Goal: Task Accomplishment & Management: Manage account settings

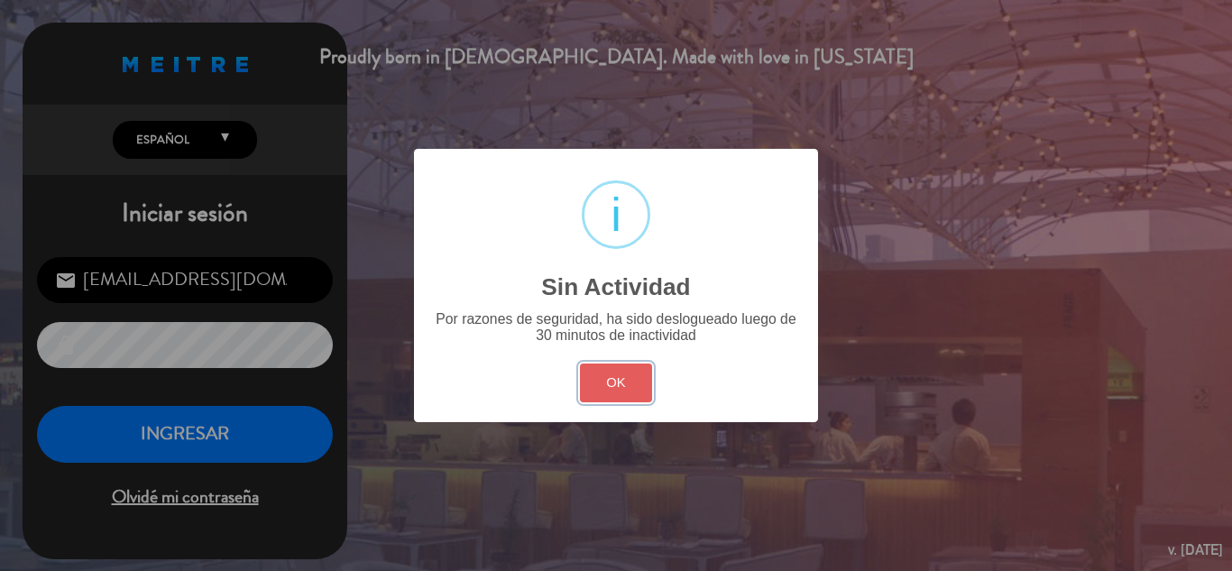
click at [627, 383] on button "OK" at bounding box center [616, 382] width 73 height 39
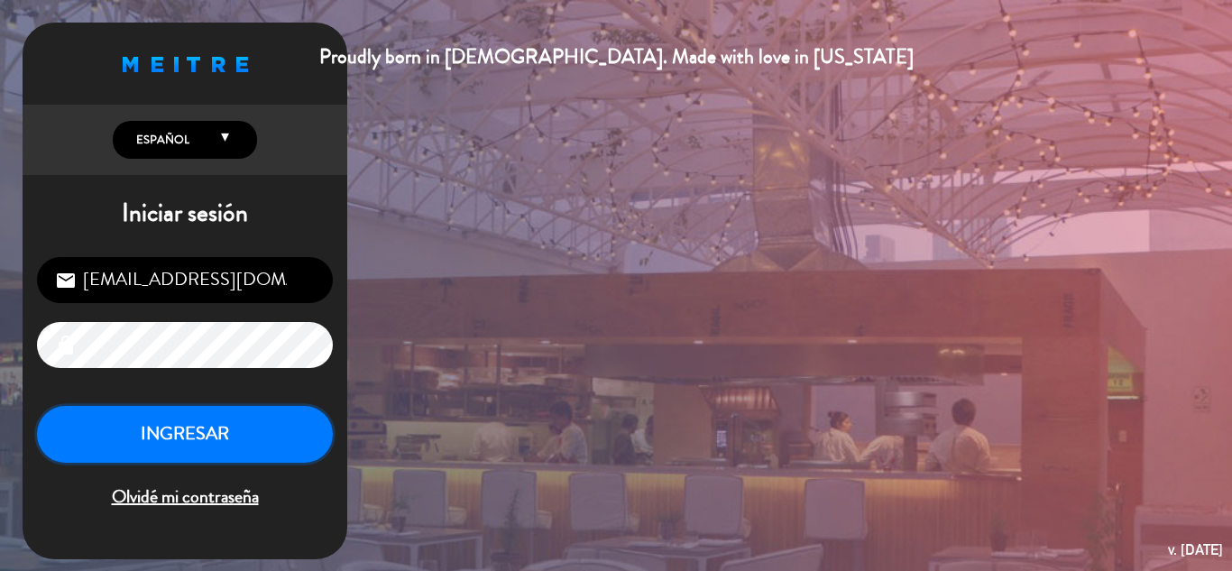
click at [180, 441] on button "INGRESAR" at bounding box center [185, 434] width 296 height 57
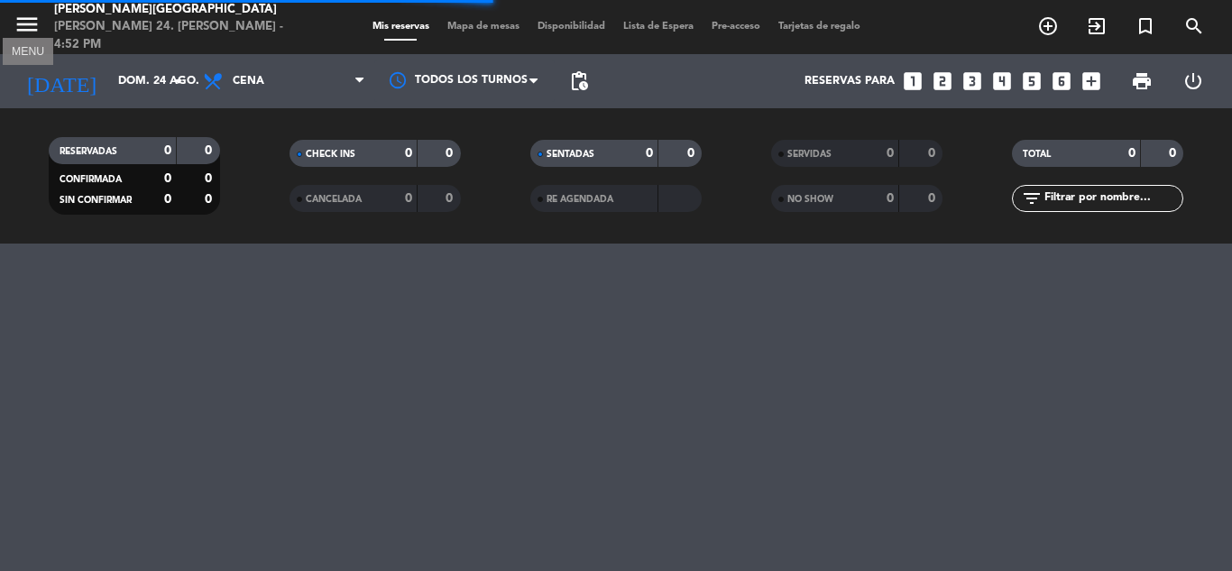
click at [27, 23] on icon "menu" at bounding box center [27, 24] width 27 height 27
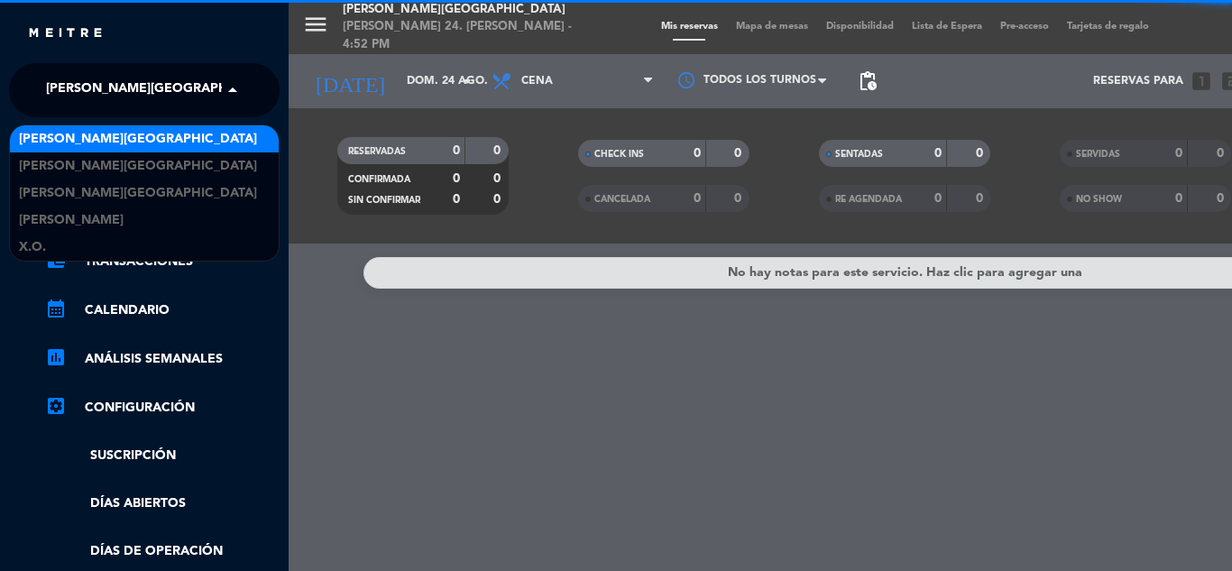
click at [117, 102] on span "[PERSON_NAME][GEOGRAPHIC_DATA]" at bounding box center [165, 90] width 238 height 38
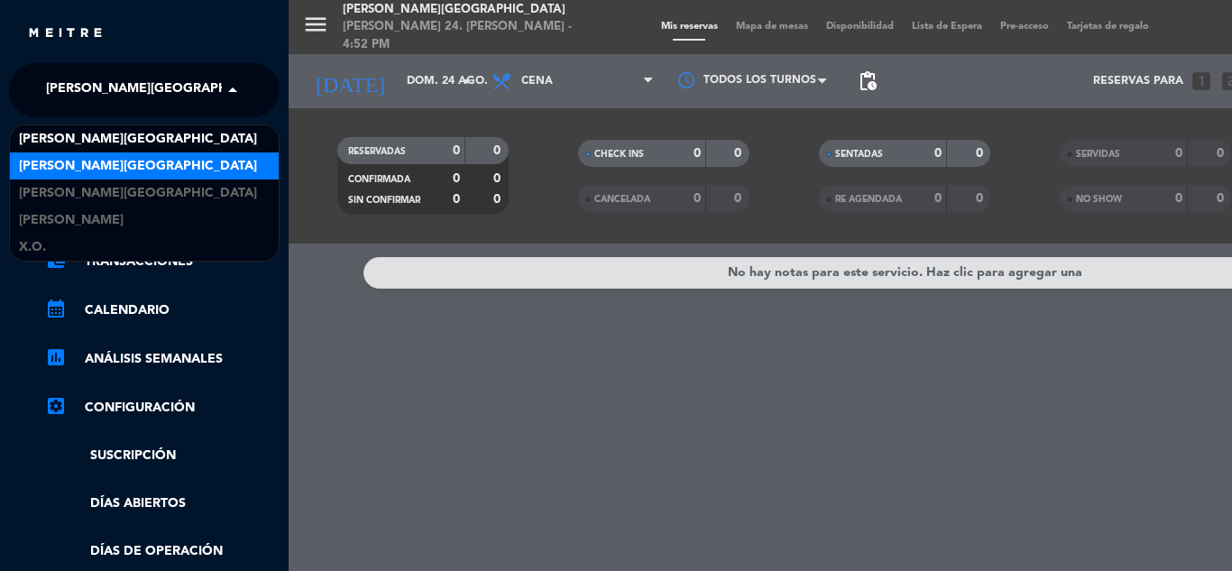
click at [142, 161] on span "[PERSON_NAME][GEOGRAPHIC_DATA]" at bounding box center [138, 166] width 238 height 21
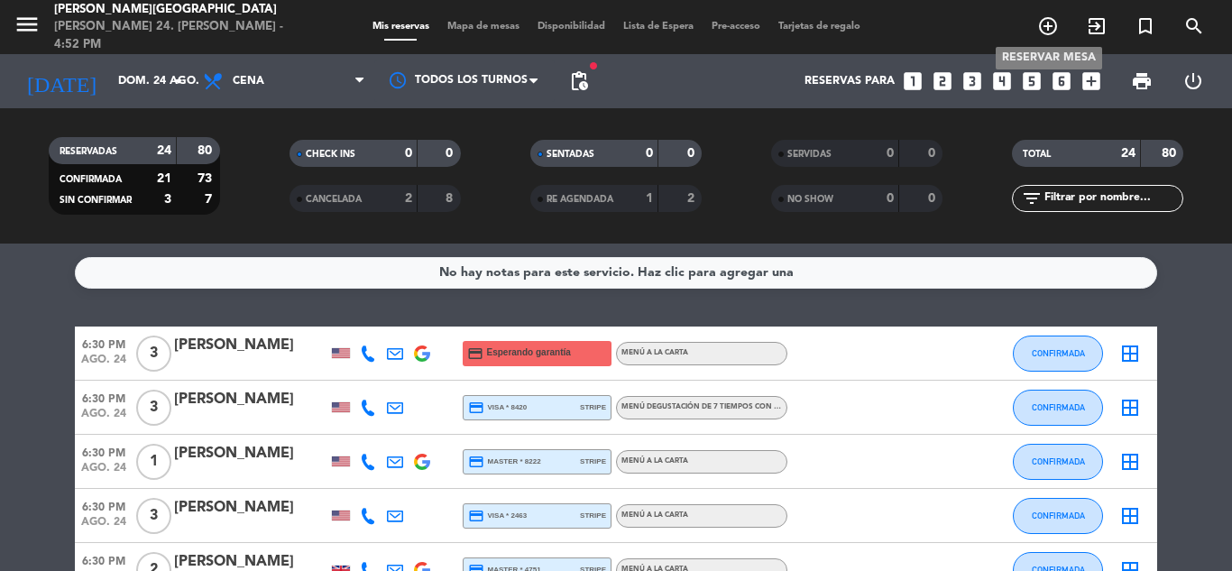
click at [1051, 22] on icon "add_circle_outline" at bounding box center [1048, 26] width 22 height 22
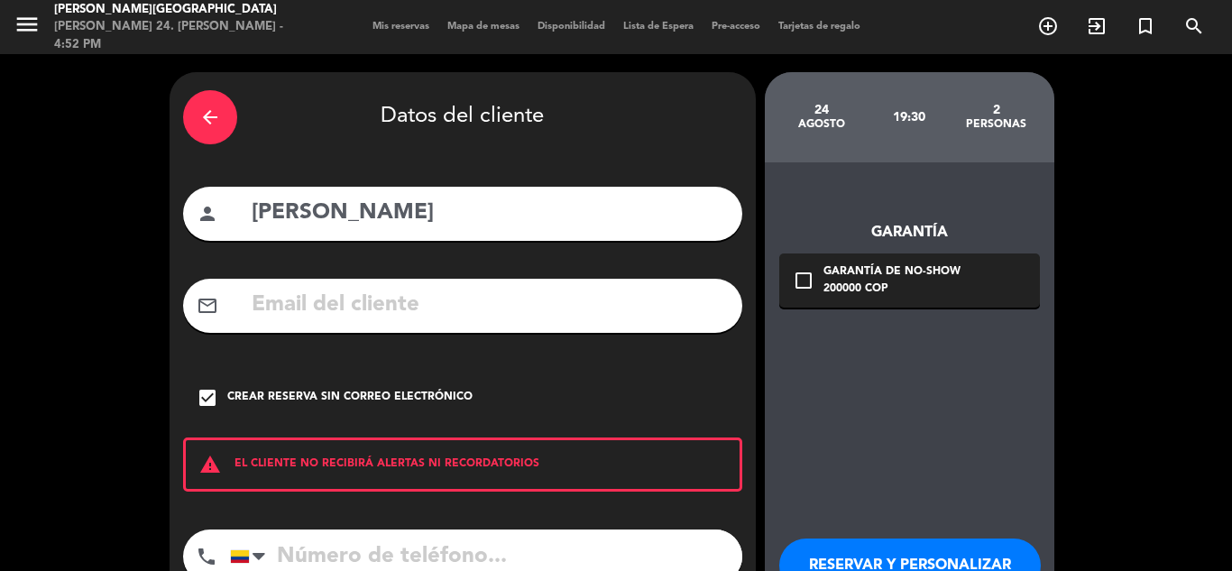
click at [203, 120] on icon "arrow_back" at bounding box center [210, 117] width 22 height 22
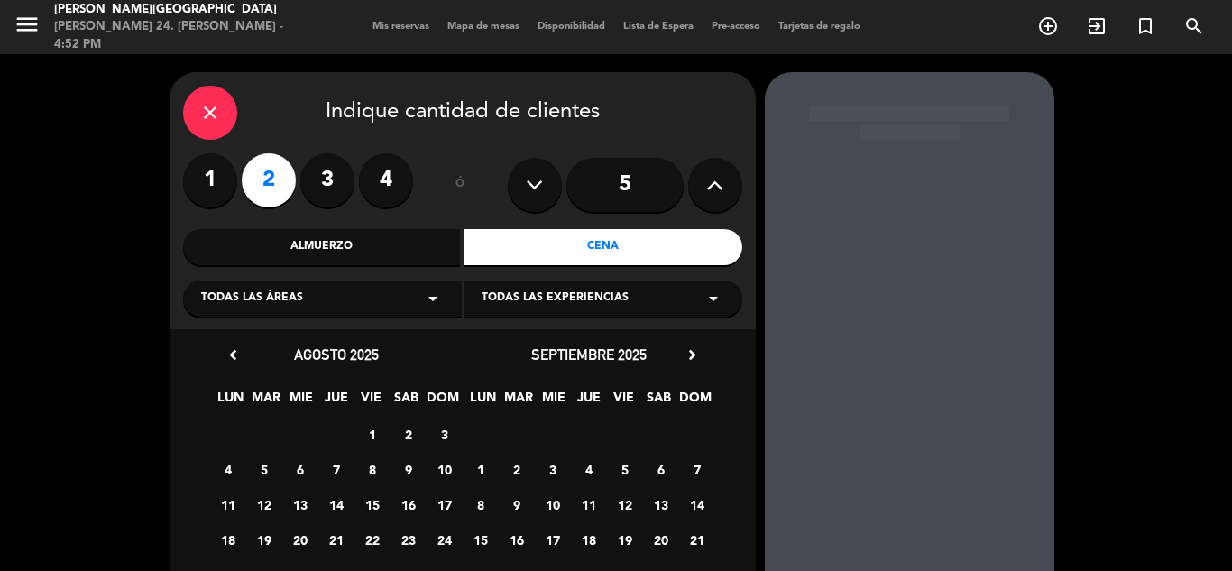
click at [215, 114] on icon "close" at bounding box center [210, 113] width 22 height 22
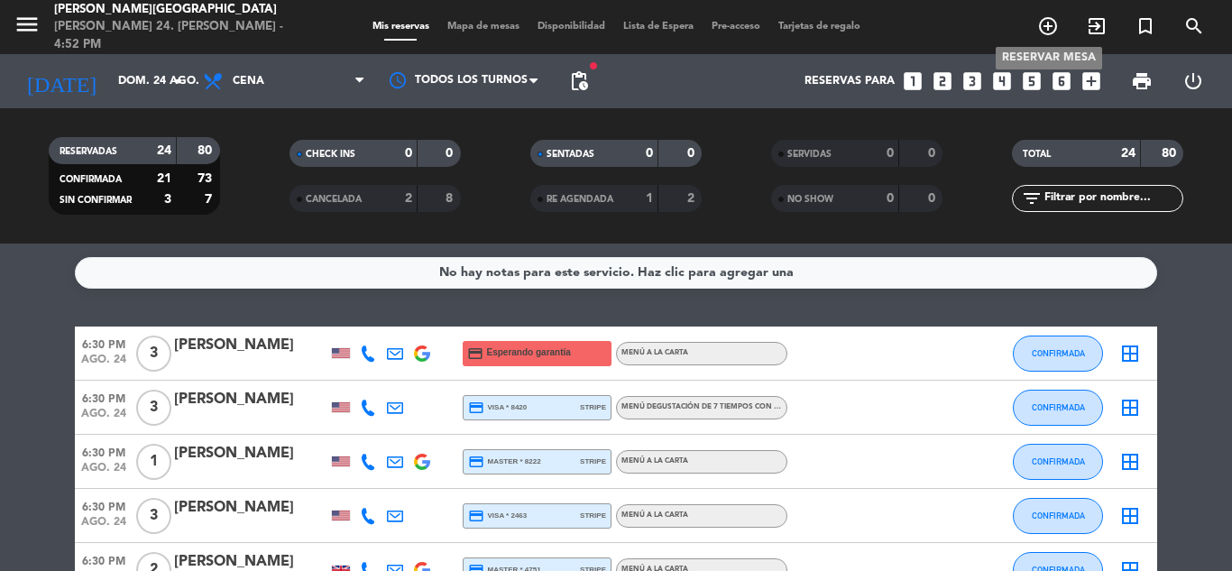
click at [1047, 29] on icon "add_circle_outline" at bounding box center [1048, 26] width 22 height 22
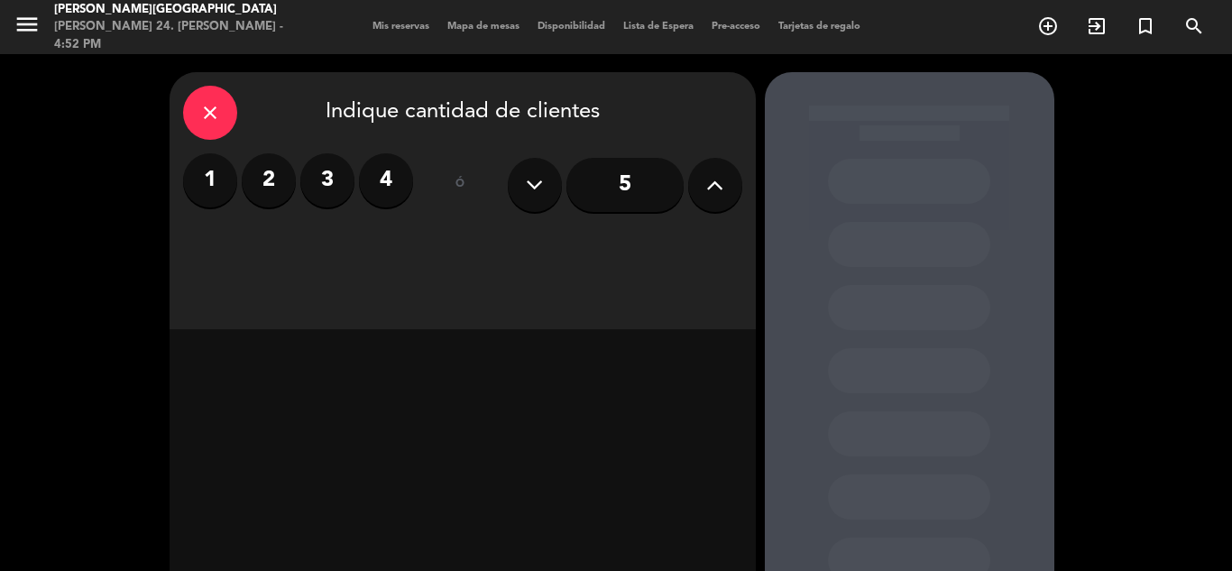
click at [710, 187] on icon at bounding box center [714, 184] width 17 height 27
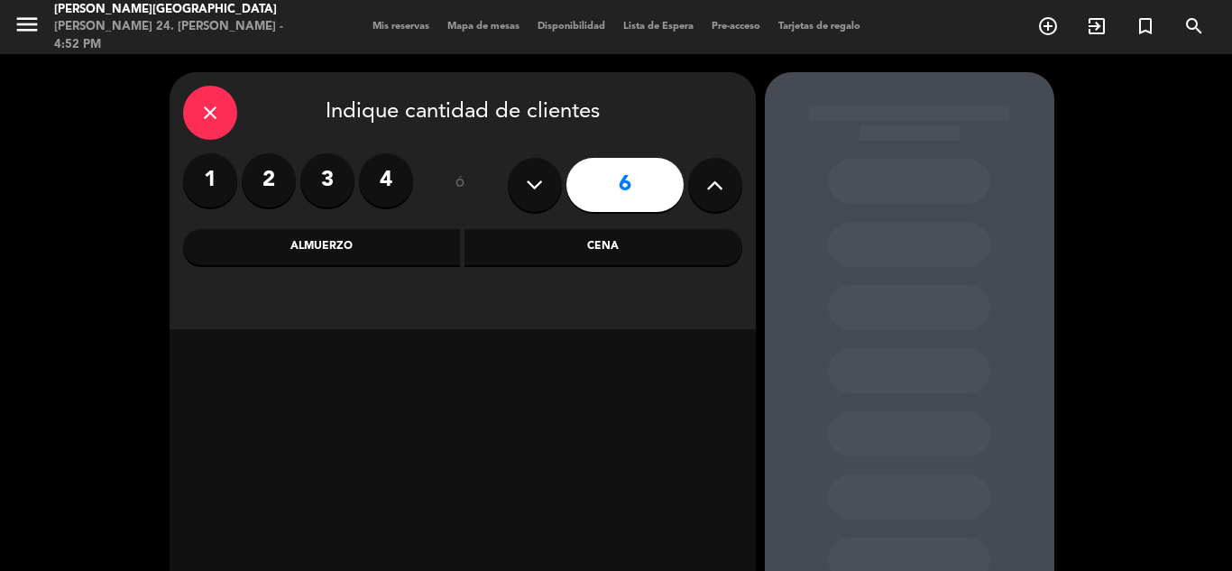
click at [597, 248] on div "Cena" at bounding box center [603, 247] width 278 height 36
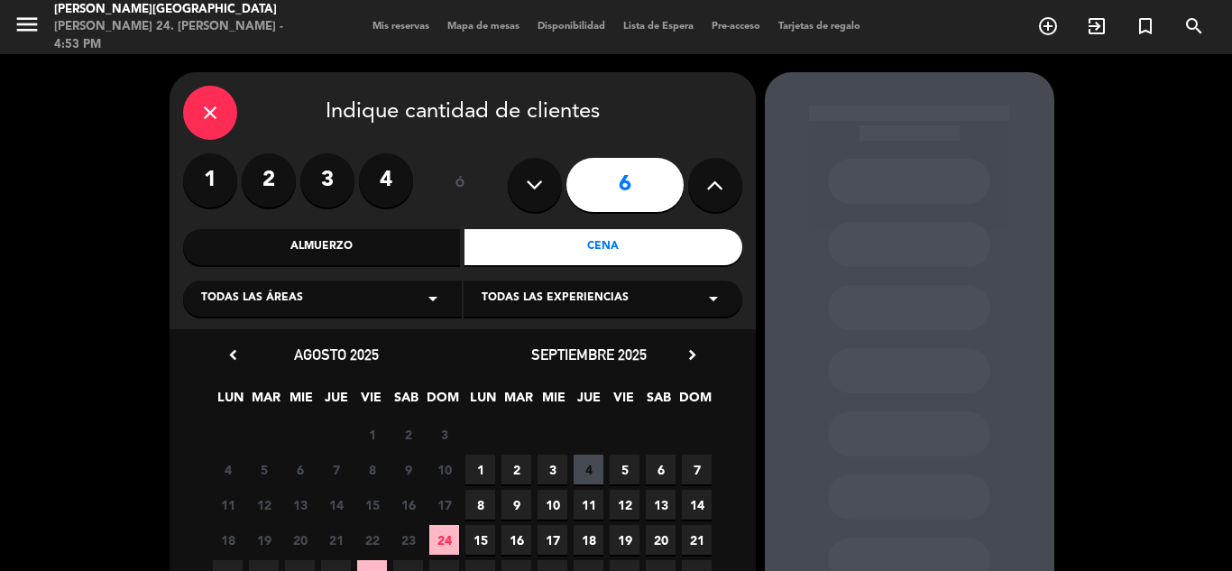
click at [449, 533] on span "24" at bounding box center [444, 540] width 30 height 30
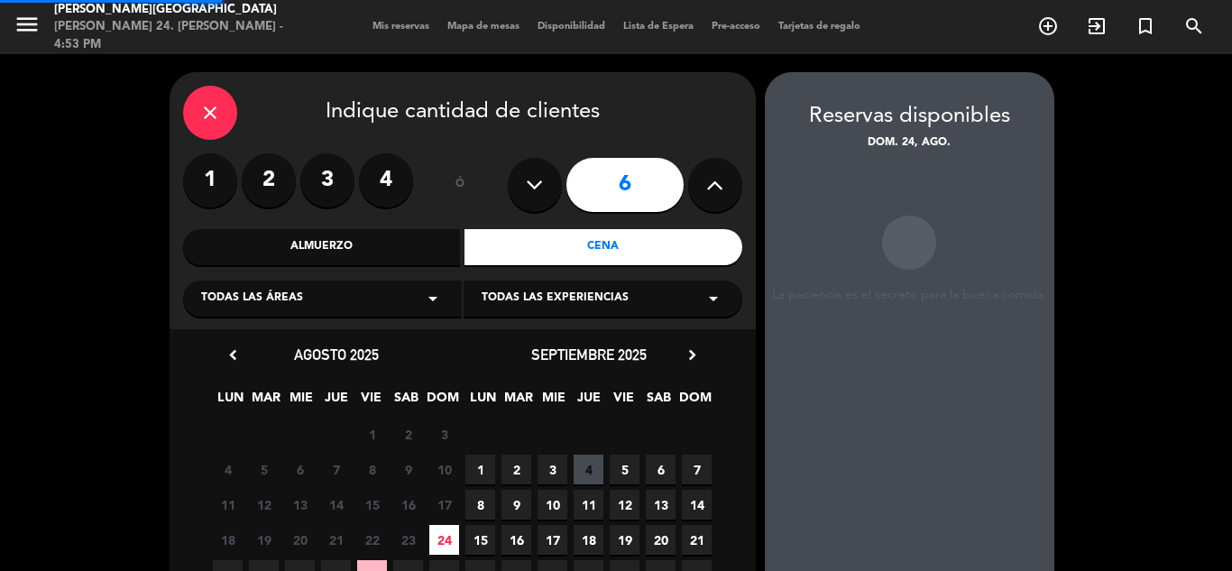
scroll to position [72, 0]
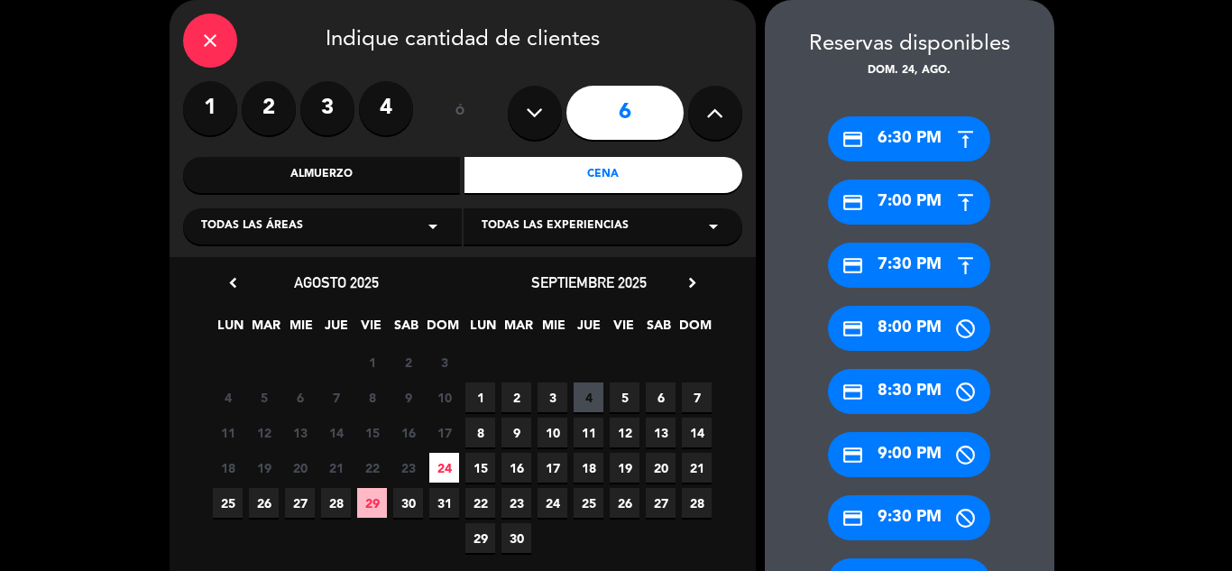
click at [1027, 523] on div "credit_card 6:30 PM credit_card 7:00 PM credit_card 7:30 PM credit_card 8:00 PM…" at bounding box center [909, 350] width 289 height 541
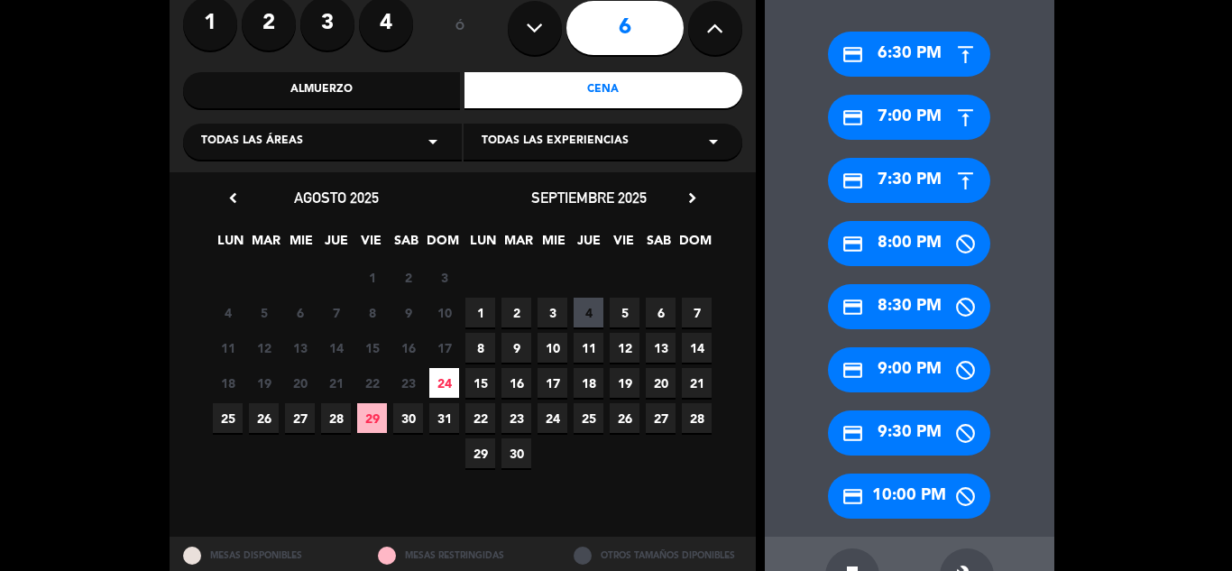
scroll to position [218, 0]
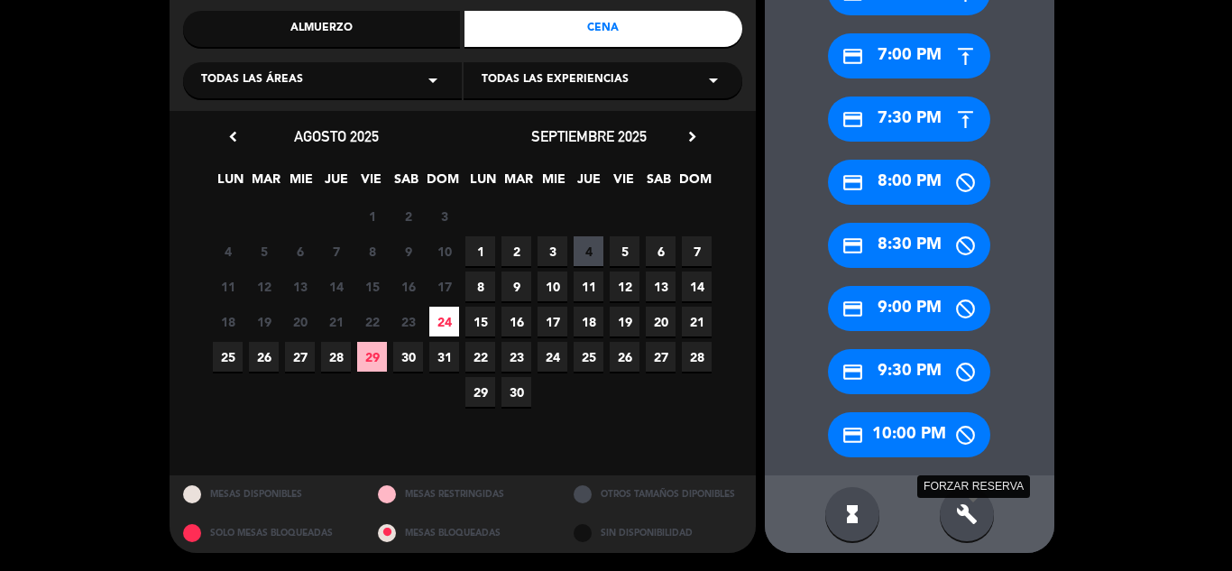
click at [969, 510] on icon "build" at bounding box center [967, 514] width 22 height 22
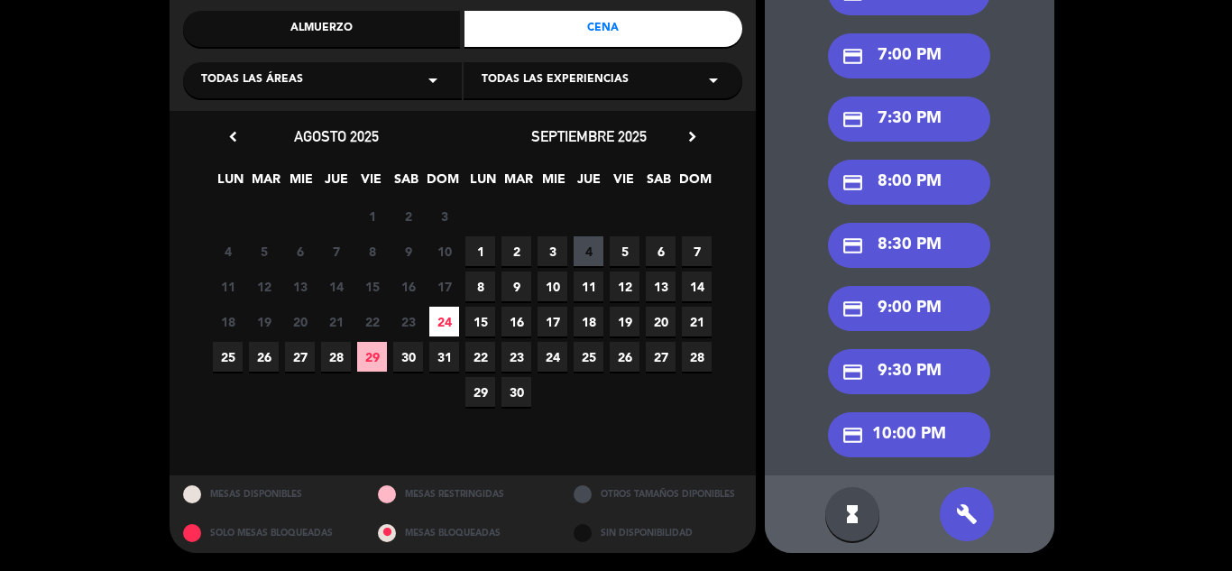
click at [920, 172] on div "credit_card 8:00 PM" at bounding box center [909, 182] width 162 height 45
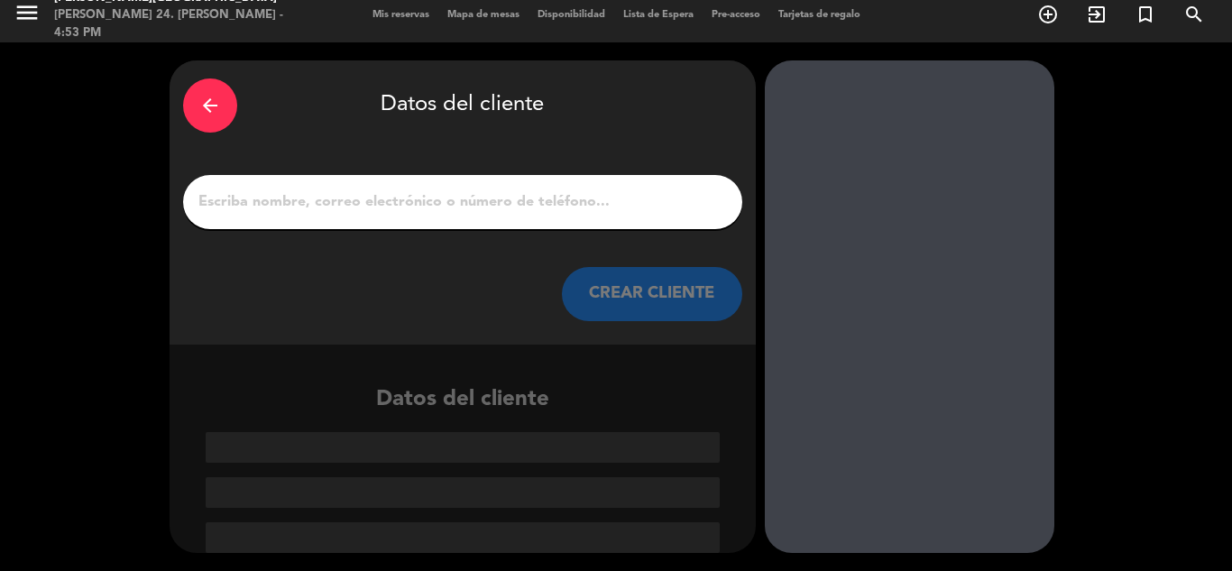
click at [555, 183] on div at bounding box center [462, 202] width 559 height 54
click at [555, 203] on input "1" at bounding box center [463, 201] width 532 height 25
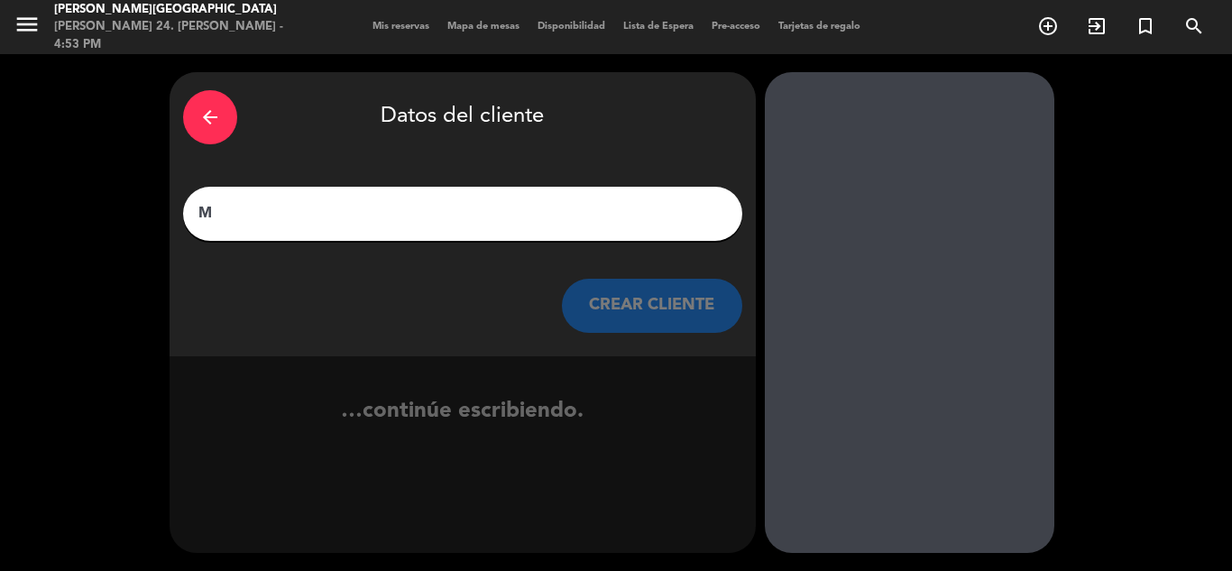
scroll to position [0, 0]
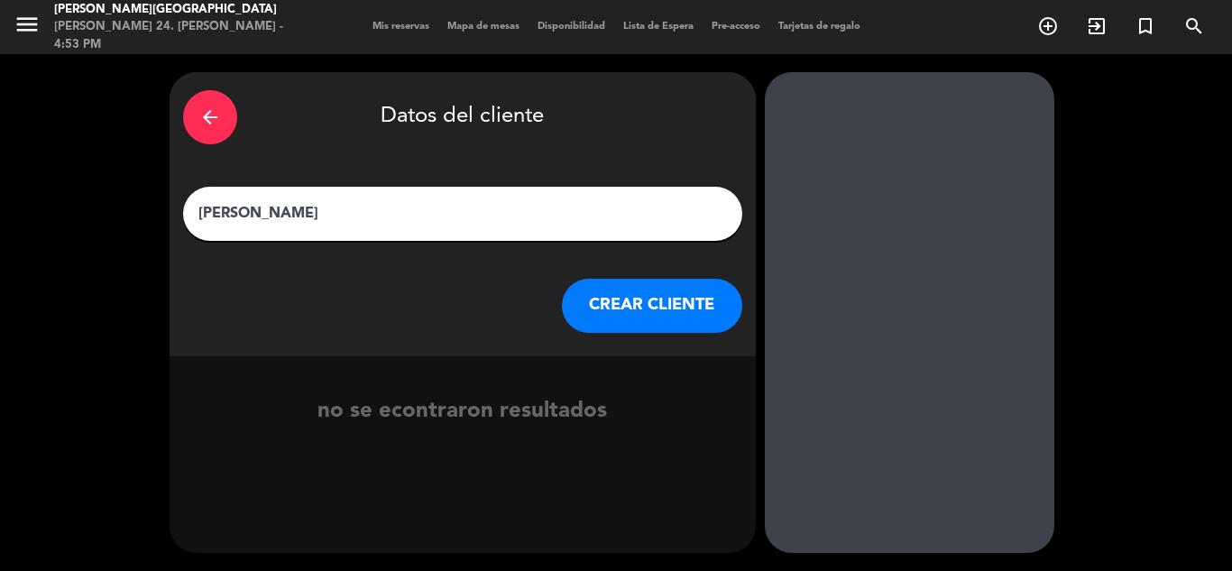
type input "[PERSON_NAME]"
click at [656, 330] on button "CREAR CLIENTE" at bounding box center [652, 306] width 180 height 54
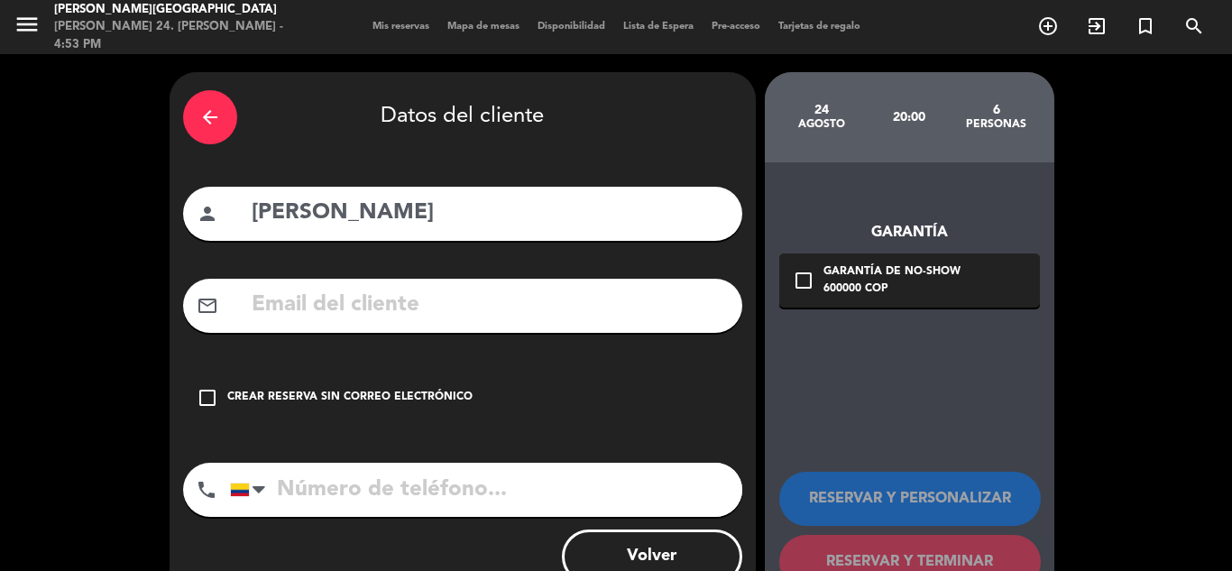
click at [306, 385] on div "check_box_outline_blank Crear reserva sin correo electrónico" at bounding box center [462, 398] width 559 height 54
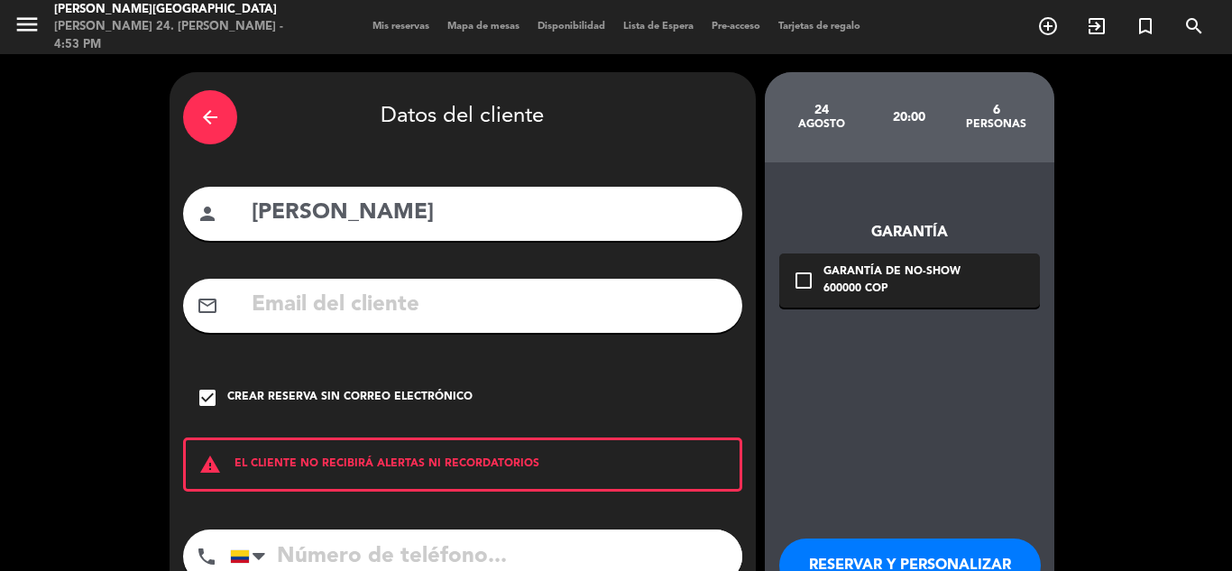
click at [884, 557] on button "RESERVAR Y PERSONALIZAR" at bounding box center [910, 565] width 262 height 54
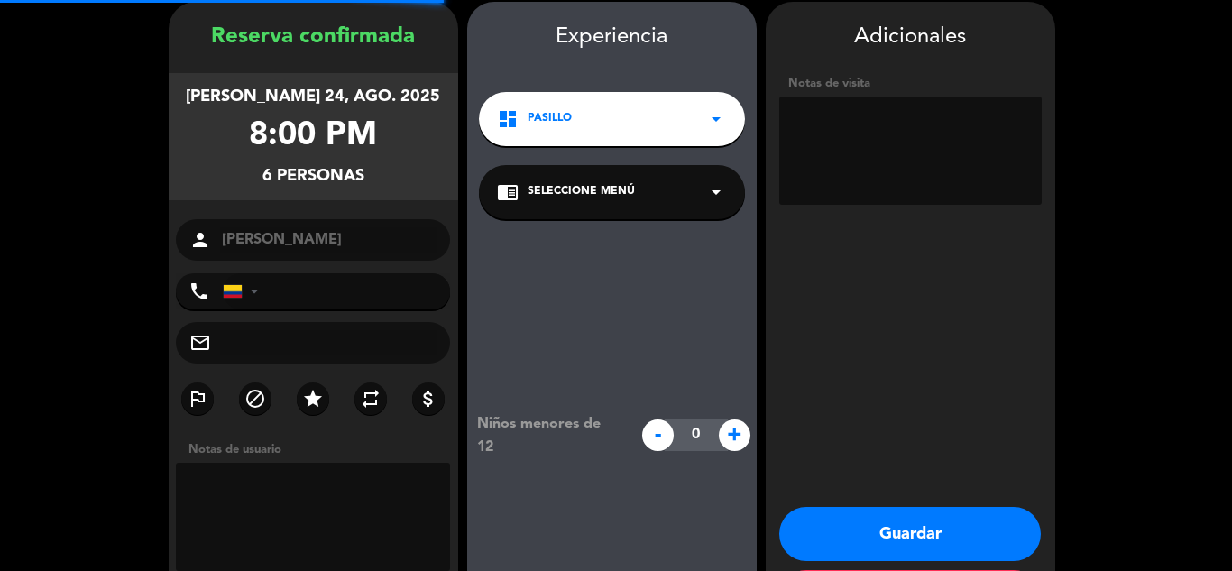
scroll to position [72, 0]
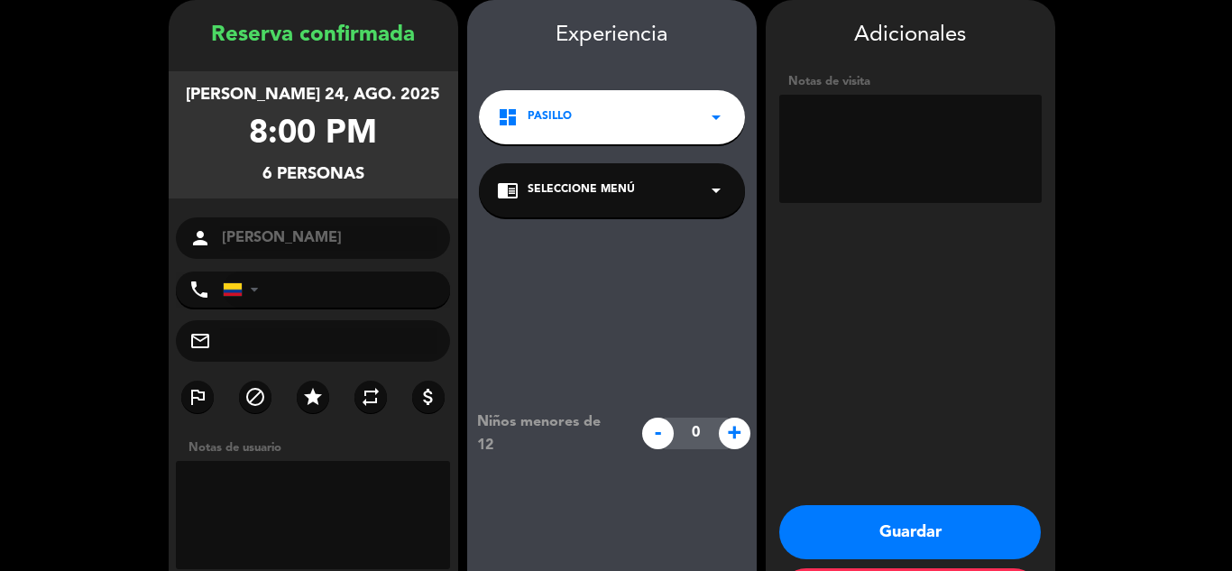
click at [899, 153] on textarea at bounding box center [910, 149] width 262 height 108
type textarea "[PERSON_NAME] - STA [PERSON_NAME]"
click at [911, 533] on button "Guardar" at bounding box center [910, 532] width 262 height 54
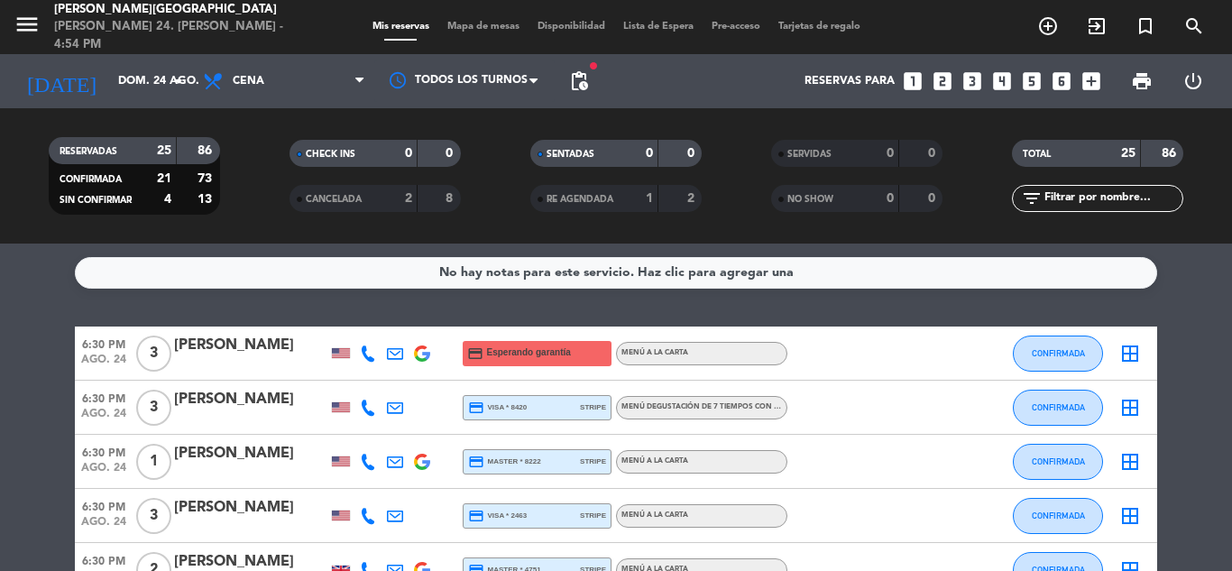
click at [152, 91] on input "dom. 24 ago." at bounding box center [185, 81] width 152 height 31
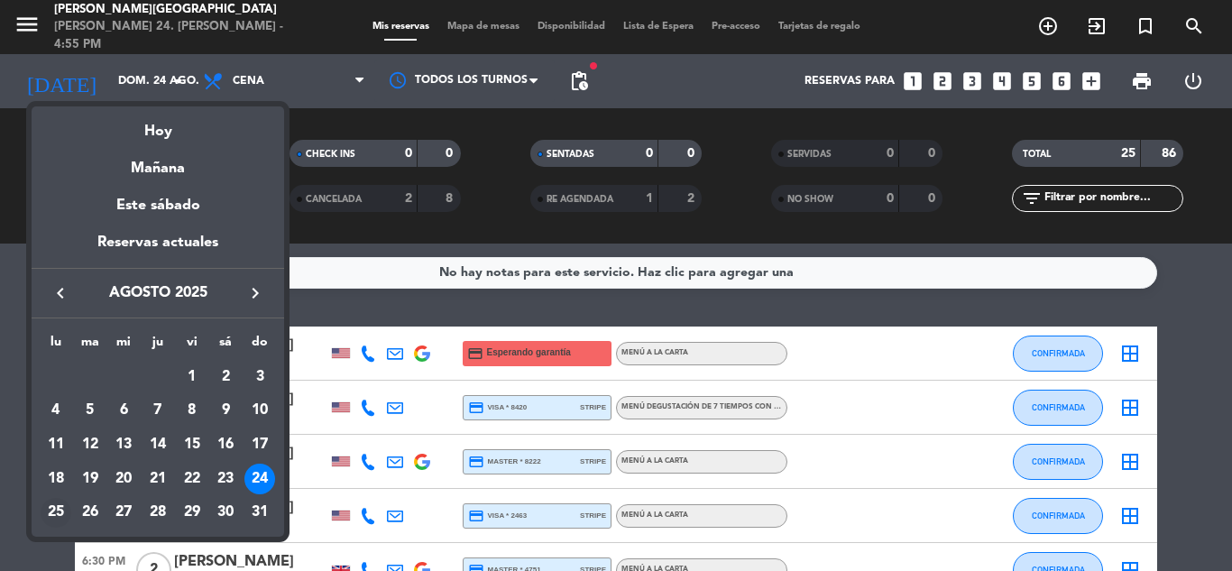
click at [53, 509] on div "25" at bounding box center [56, 513] width 31 height 31
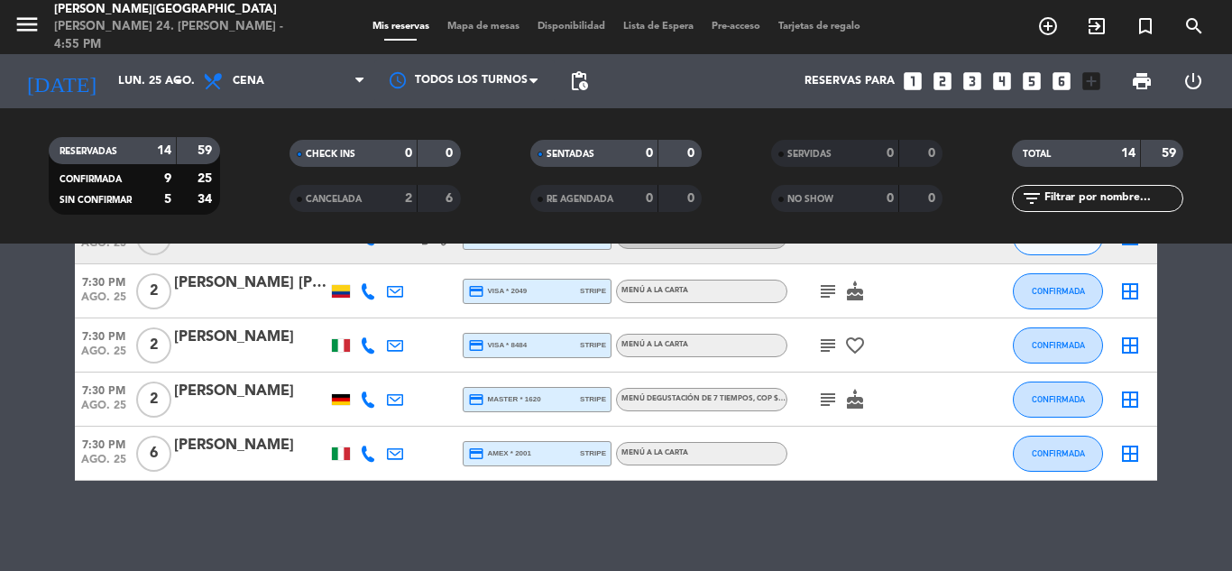
scroll to position [592, 0]
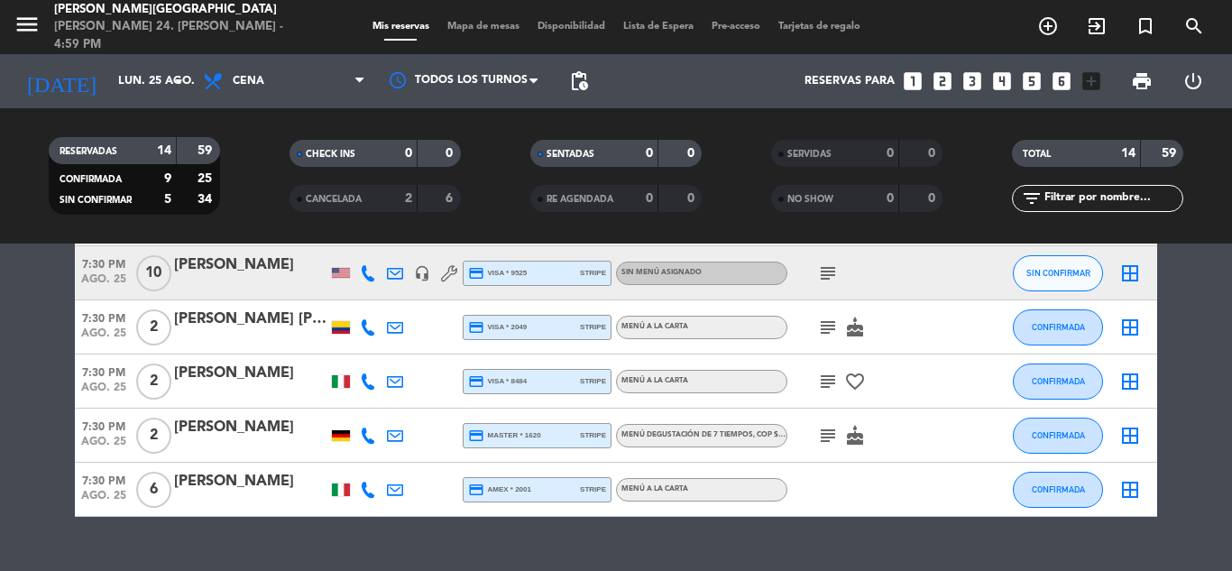
click at [1224, 382] on bookings-row "7:00 PM ago. 25 5 [PERSON_NAME] credit_card master * 3934 stripe Menú a la cart…" at bounding box center [616, 125] width 1232 height 783
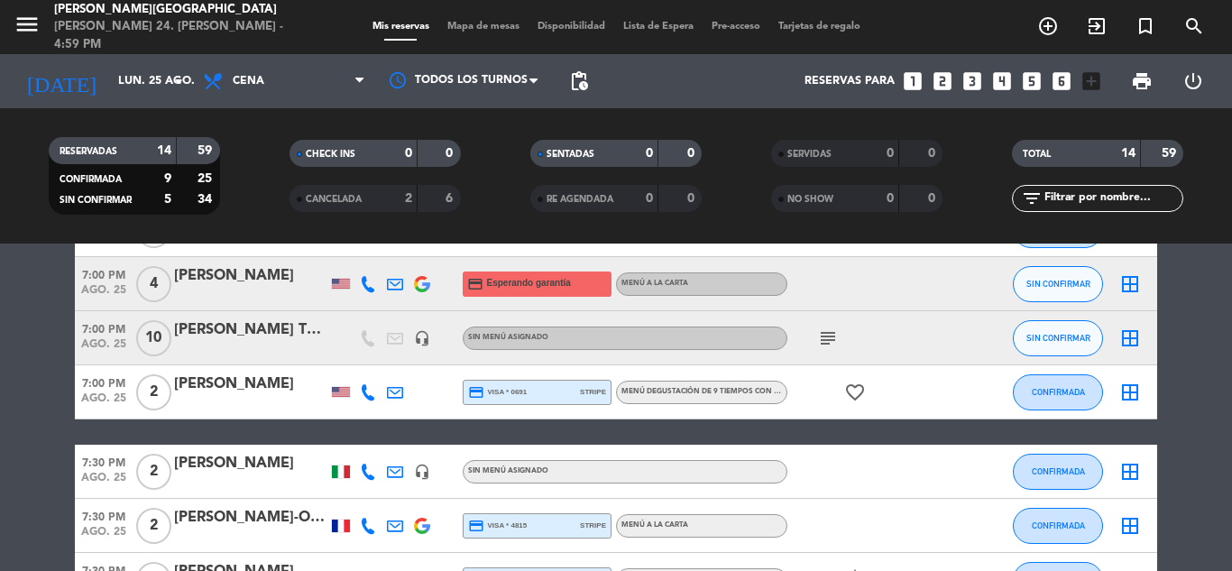
scroll to position [252, 0]
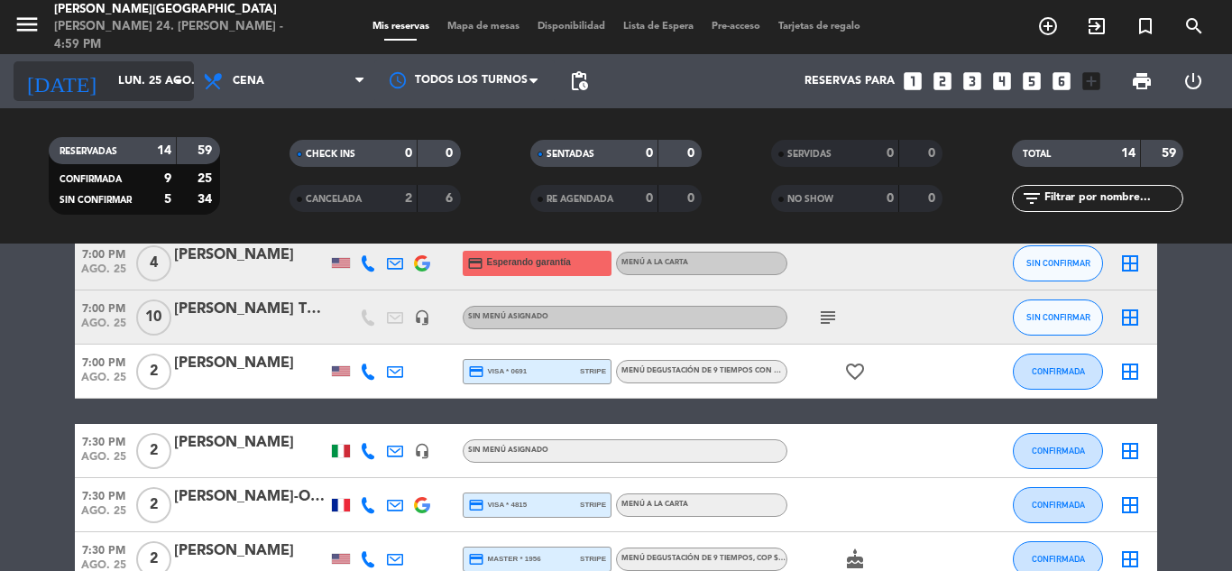
click at [154, 82] on input "lun. 25 ago." at bounding box center [185, 81] width 152 height 31
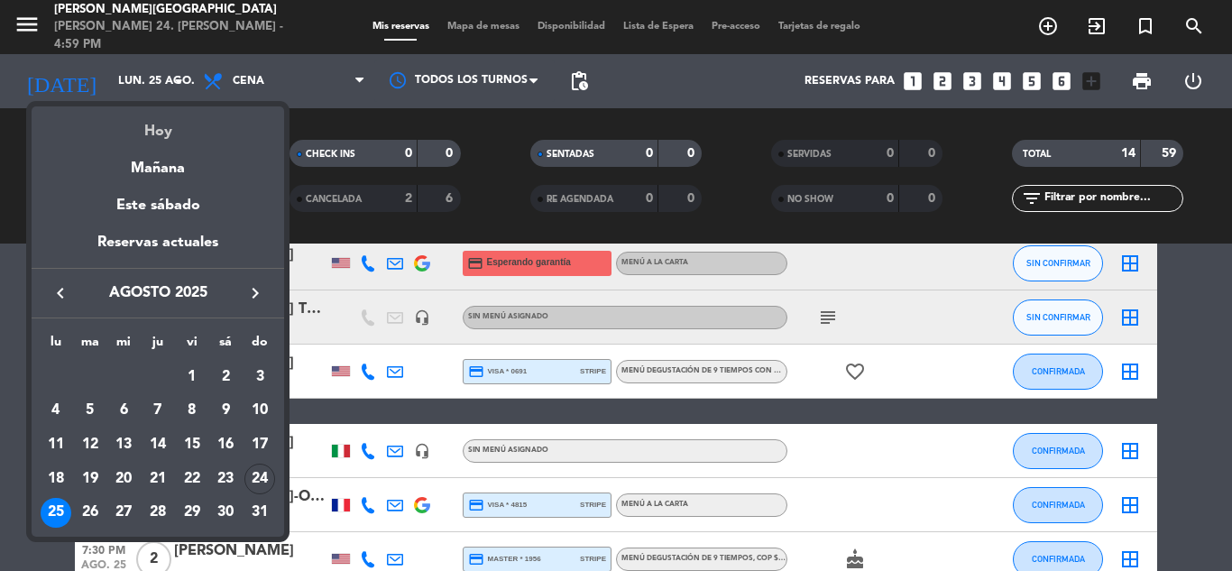
click at [158, 131] on div "Hoy" at bounding box center [158, 124] width 252 height 37
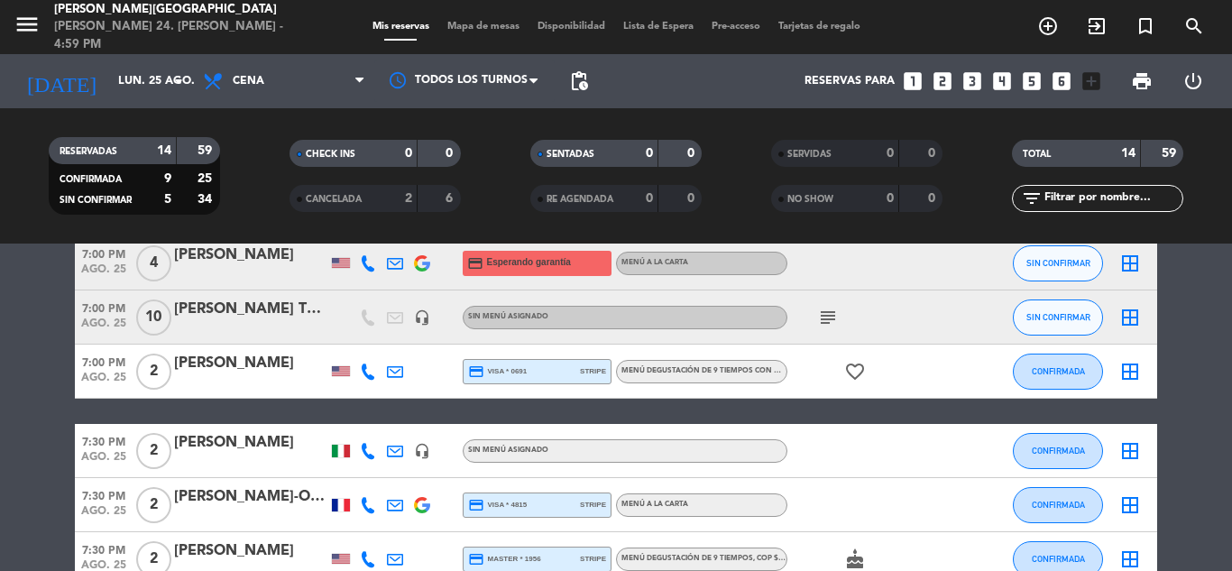
type input "dom. 24 ago."
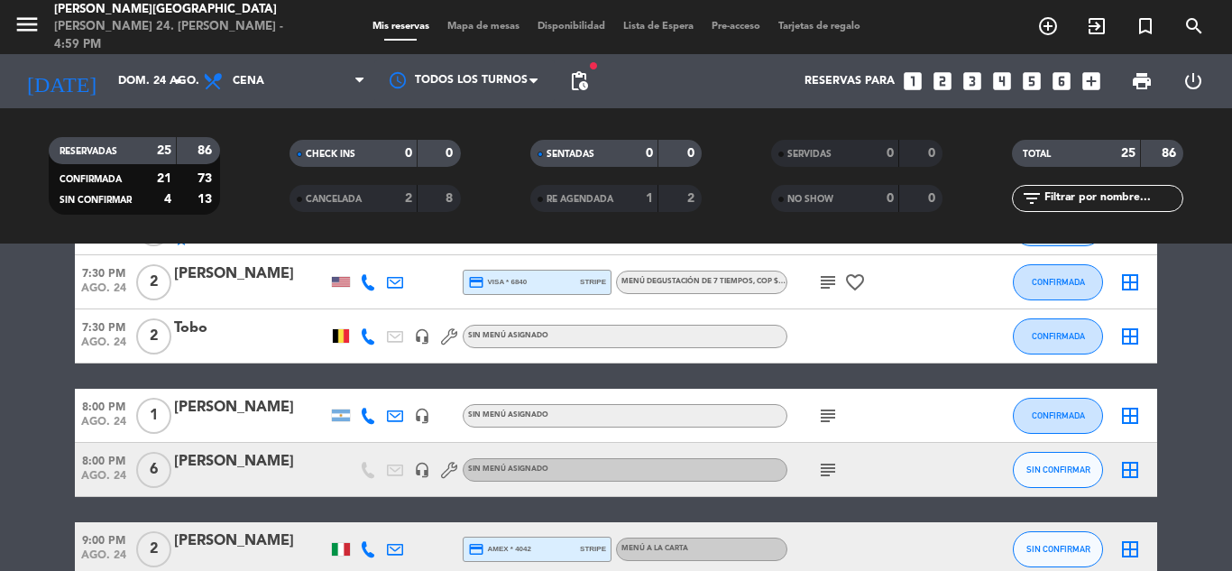
scroll to position [938, 0]
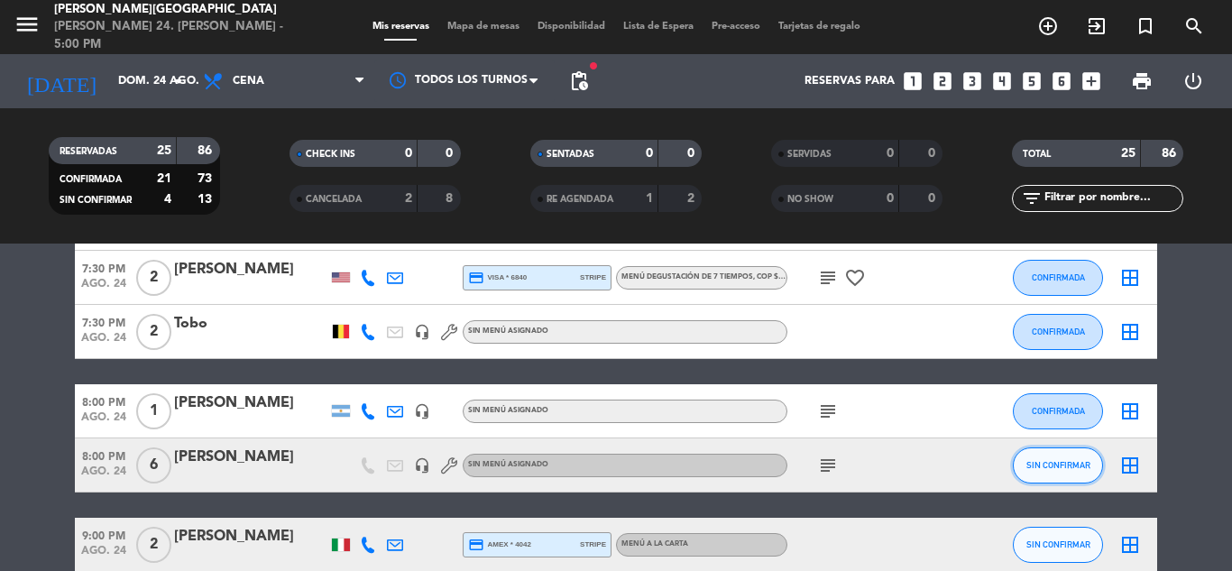
click at [1046, 469] on span "SIN CONFIRMAR" at bounding box center [1058, 465] width 64 height 10
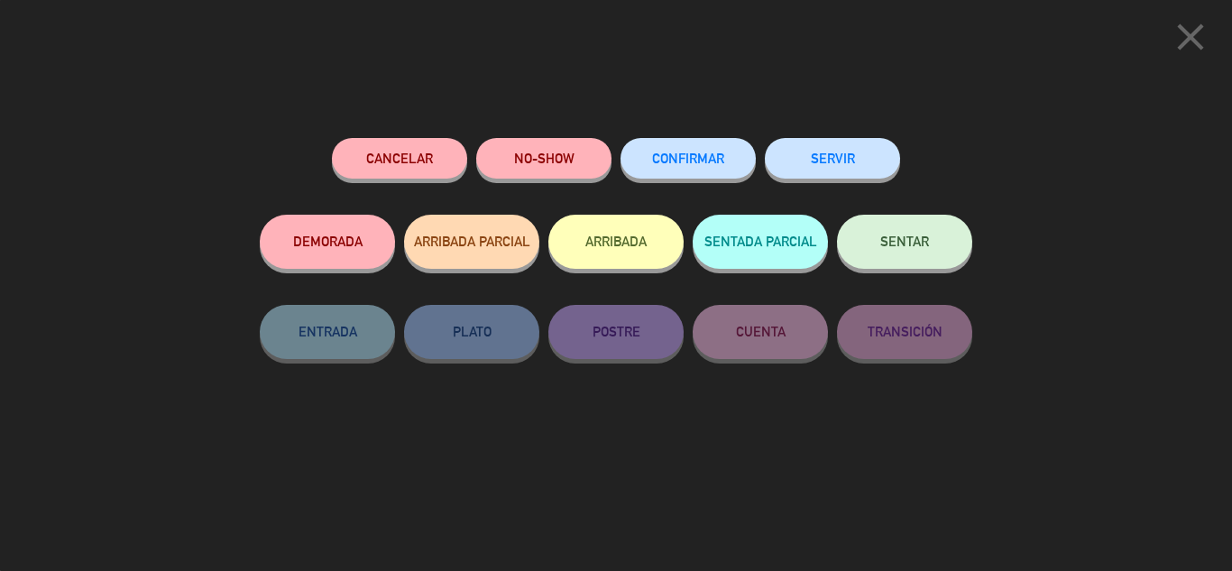
click at [694, 147] on button "CONFIRMAR" at bounding box center [687, 158] width 135 height 41
